Goal: Check status

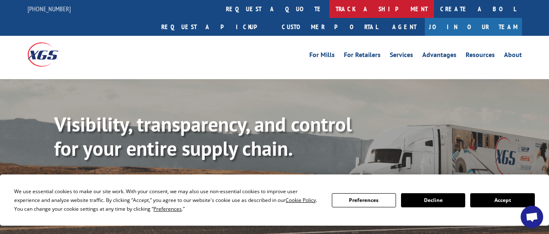
click at [329, 6] on link "track a shipment" at bounding box center [381, 9] width 105 height 18
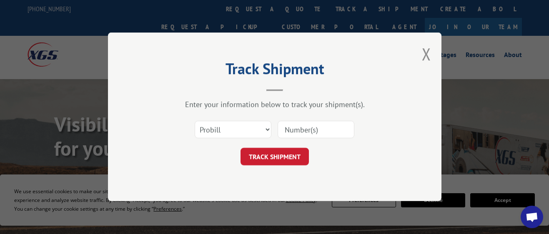
paste input "2864646"
type input "2864646"
click at [276, 156] on button "TRACK SHIPMENT" at bounding box center [275, 157] width 68 height 18
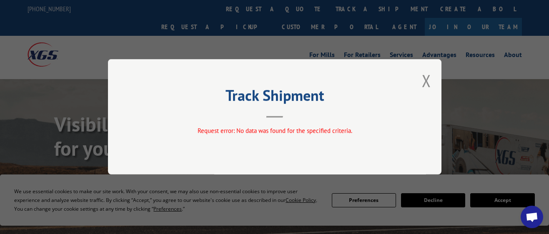
click at [426, 80] on button "Close modal" at bounding box center [426, 81] width 9 height 22
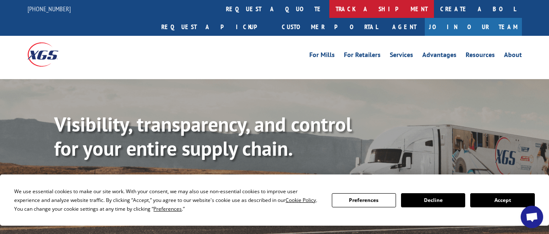
click at [329, 8] on link "track a shipment" at bounding box center [381, 9] width 105 height 18
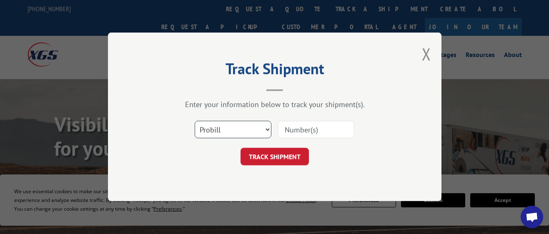
click at [249, 133] on select "Select category... Probill BOL PO" at bounding box center [233, 130] width 77 height 18
select select "bol"
click at [195, 121] on select "Select category... Probill BOL PO" at bounding box center [233, 130] width 77 height 18
click at [293, 127] on input at bounding box center [316, 130] width 77 height 18
type input "2864646"
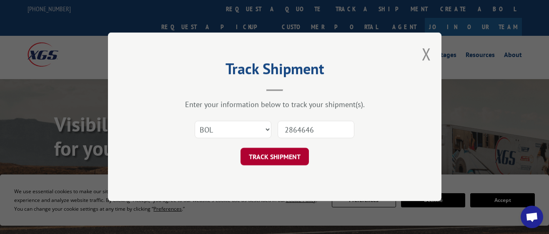
click at [280, 153] on button "TRACK SHIPMENT" at bounding box center [275, 157] width 68 height 18
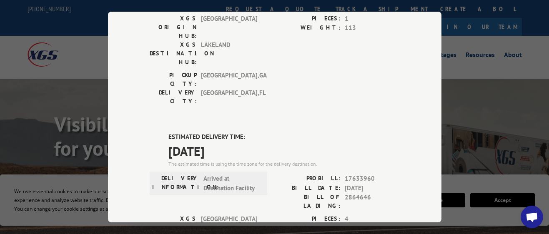
scroll to position [334, 0]
